Goal: Obtain resource: Obtain resource

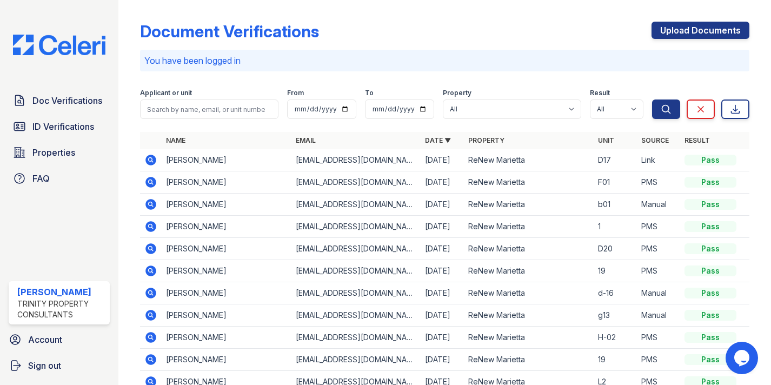
click at [155, 227] on icon at bounding box center [150, 226] width 11 height 11
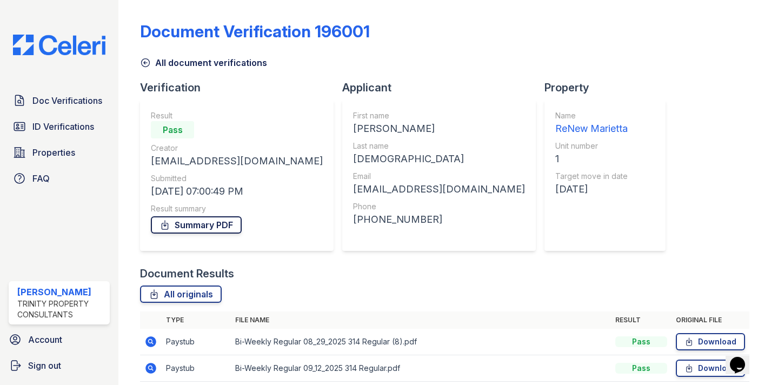
click at [183, 224] on link "Summary PDF" at bounding box center [196, 224] width 91 height 17
click at [148, 61] on icon at bounding box center [145, 62] width 11 height 11
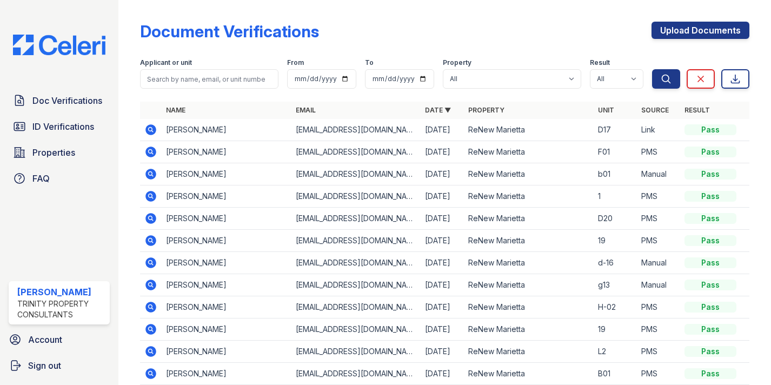
click at [151, 150] on icon at bounding box center [150, 151] width 13 height 13
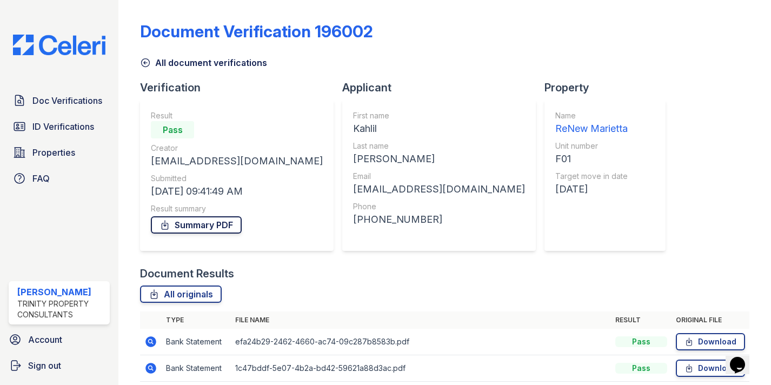
click at [181, 222] on link "Summary PDF" at bounding box center [196, 224] width 91 height 17
